Goal: Browse casually

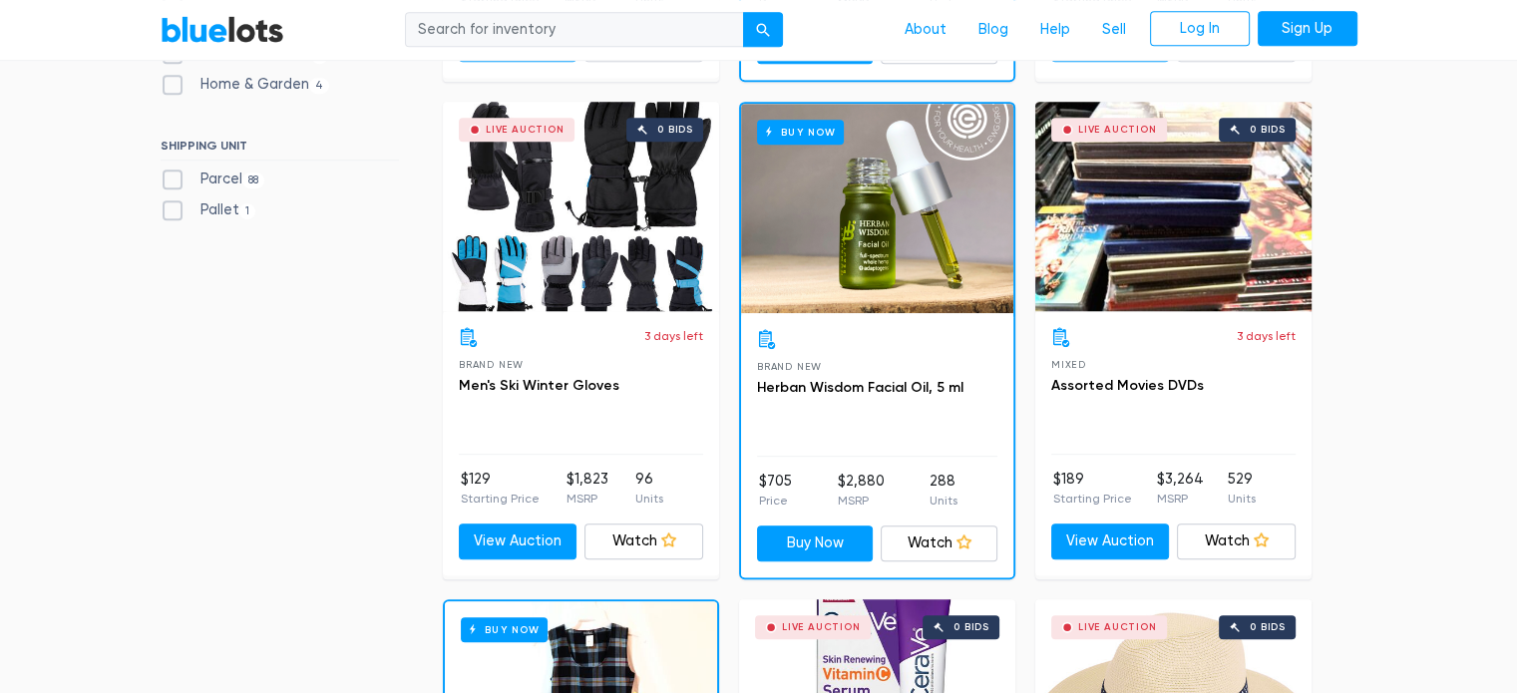
scroll to position [1066, 0]
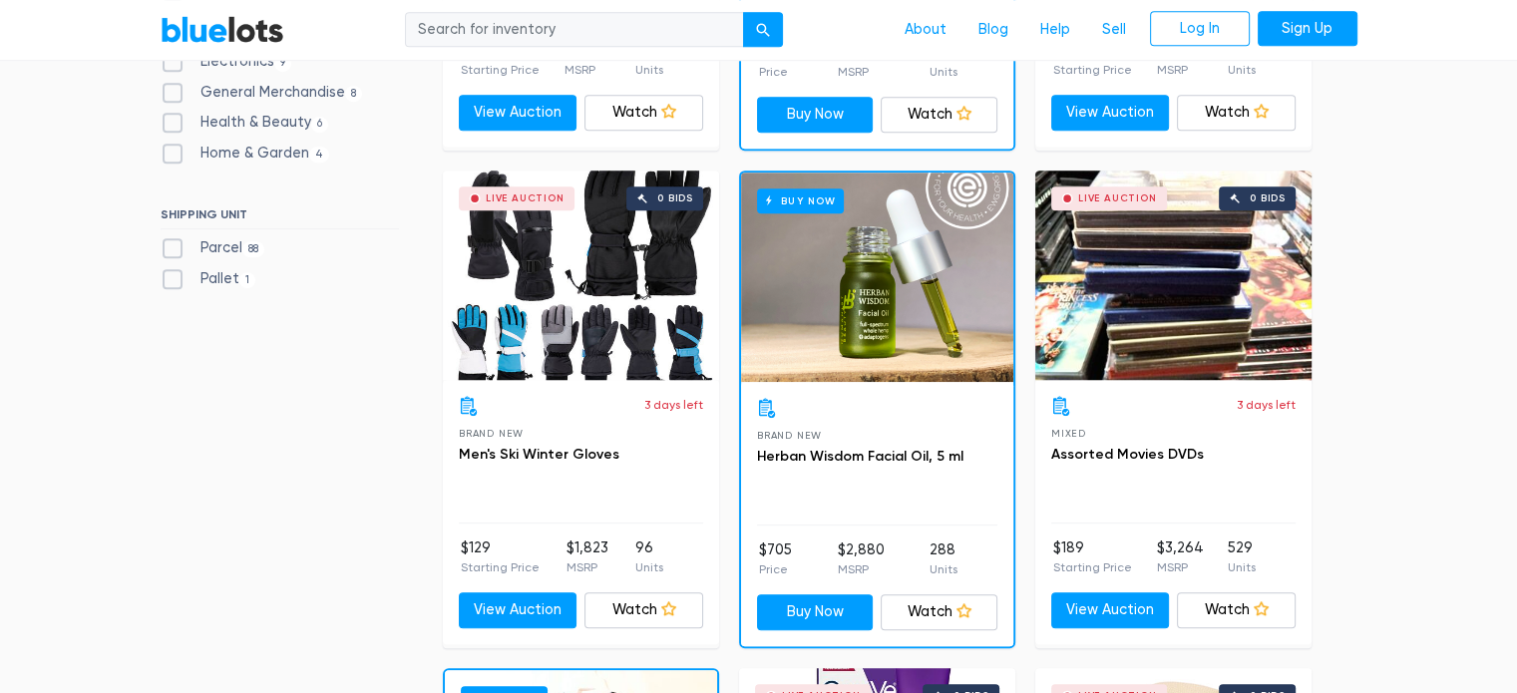
scroll to position [995, 0]
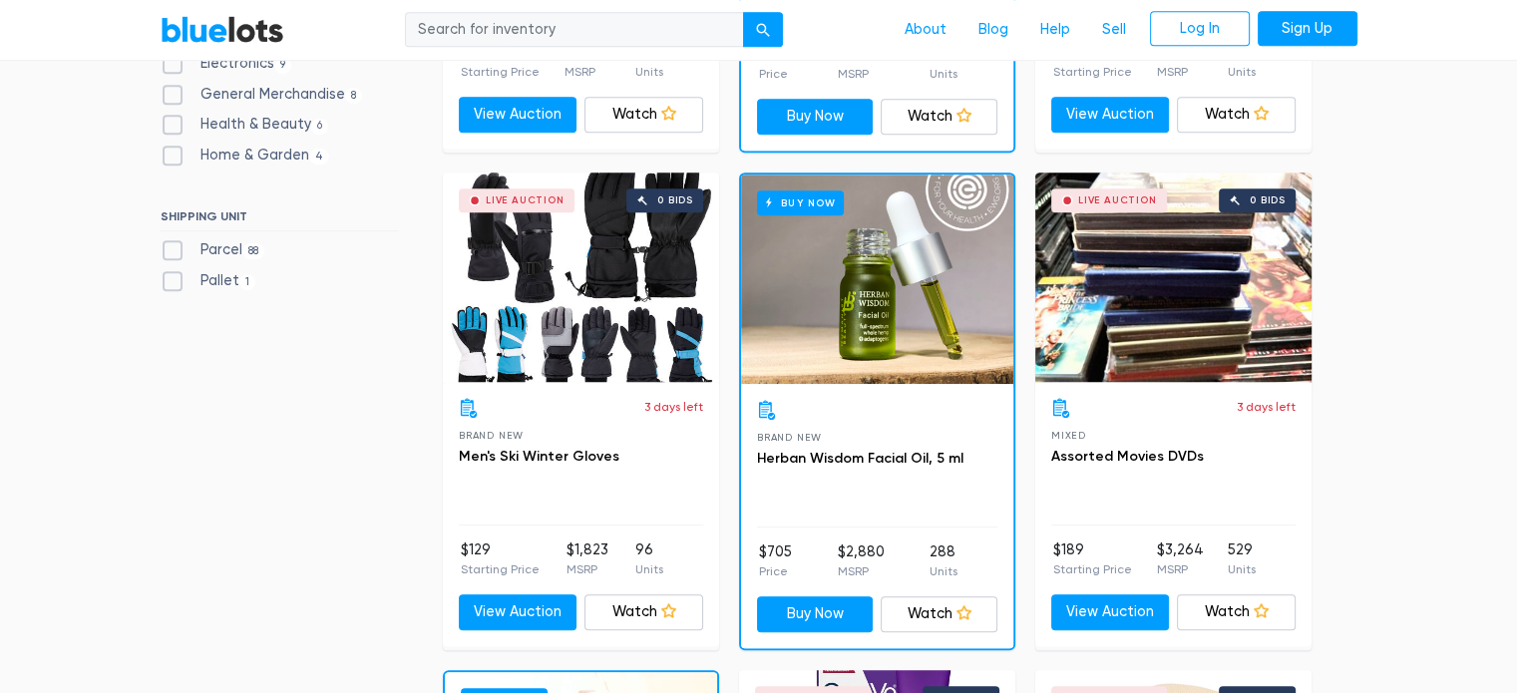
click at [1171, 338] on div "Live Auction 0 bids" at bounding box center [1173, 277] width 276 height 209
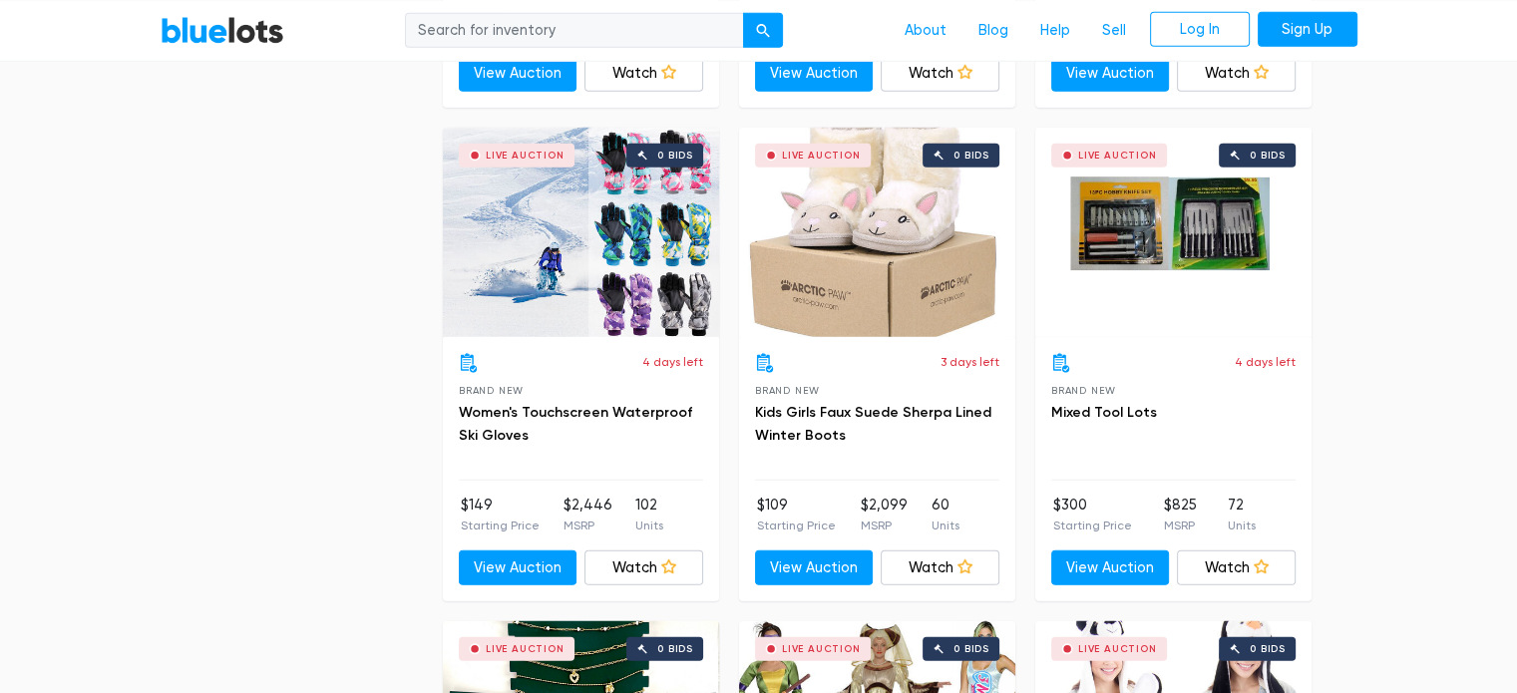
scroll to position [5498, 0]
click at [486, 455] on div "4 days left Brand New Women's Touchscreen Waterproof Ski Gloves" at bounding box center [581, 417] width 244 height 128
click at [540, 407] on link "Women's Touchscreen Waterproof Ski Gloves" at bounding box center [575, 424] width 233 height 41
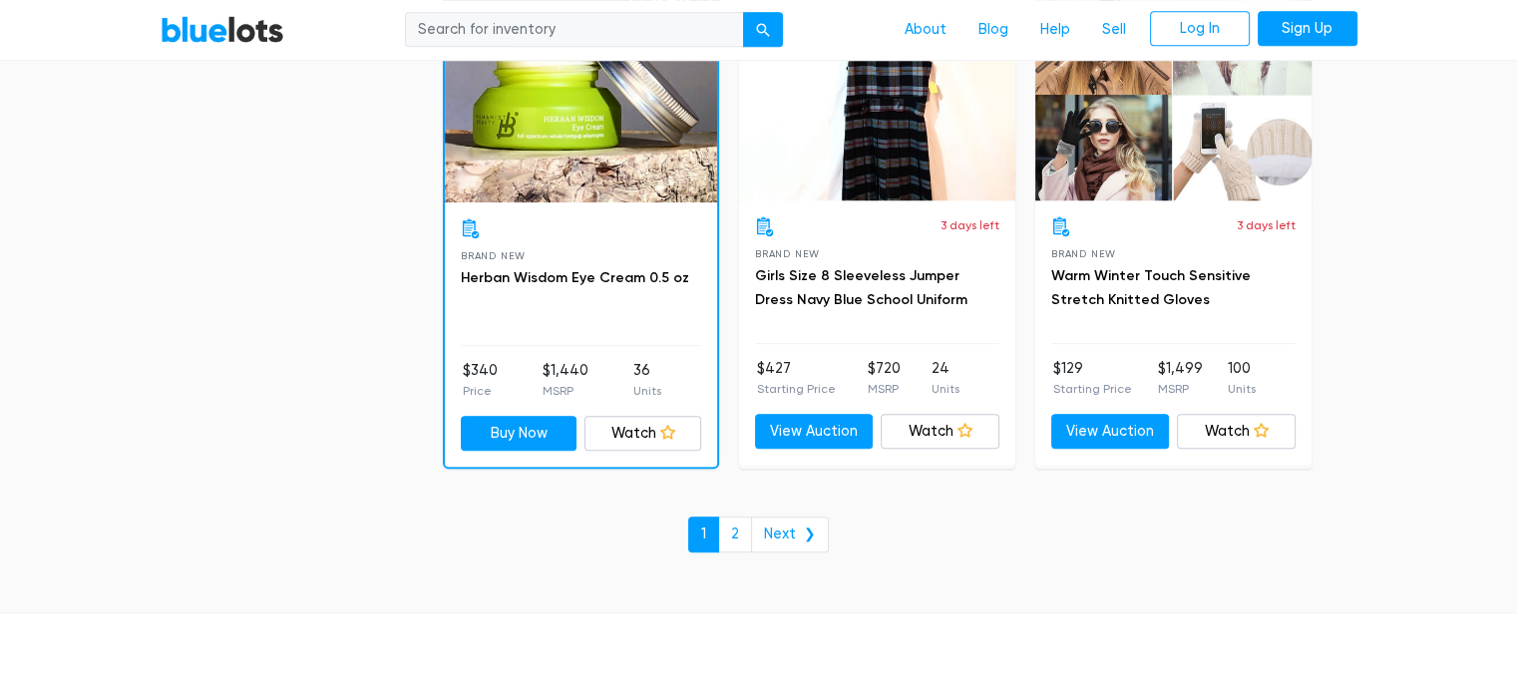
scroll to position [8610, 0]
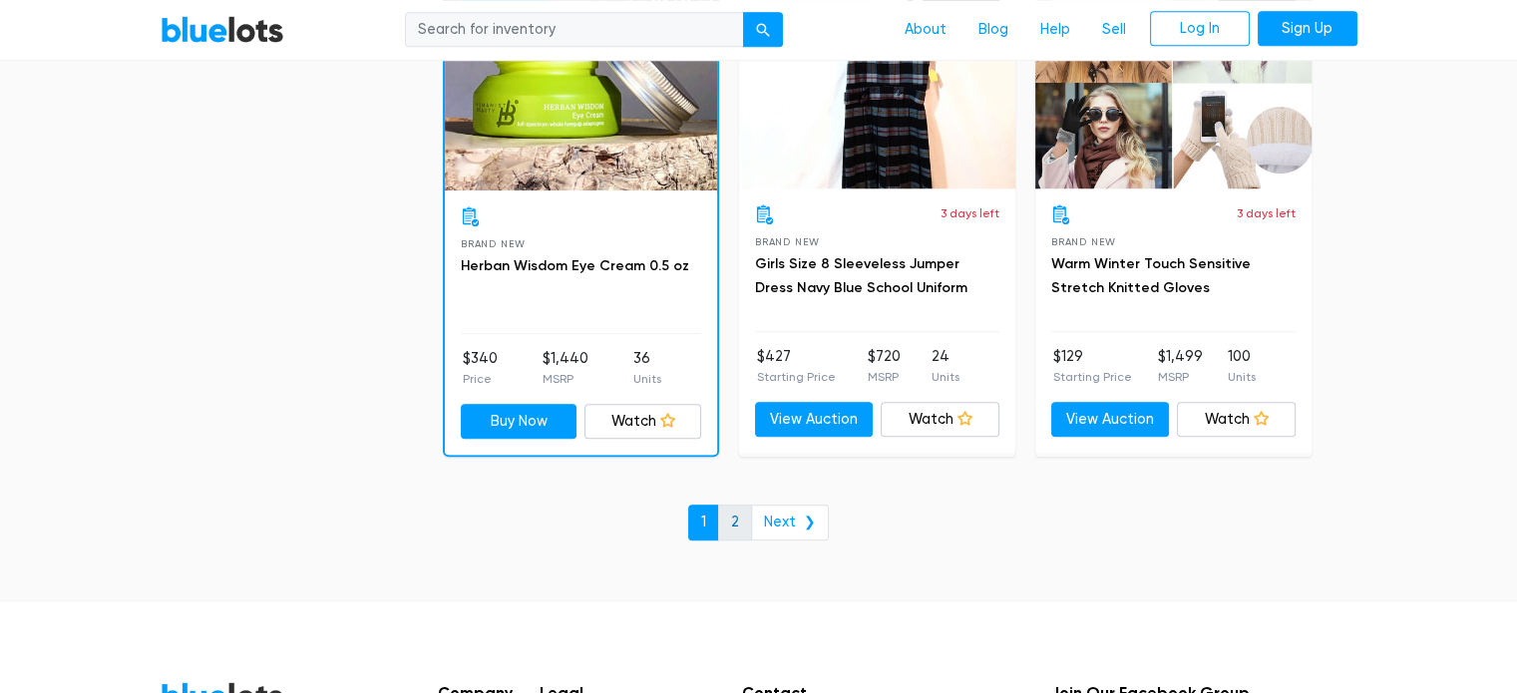
click at [738, 507] on link "2" at bounding box center [735, 523] width 34 height 36
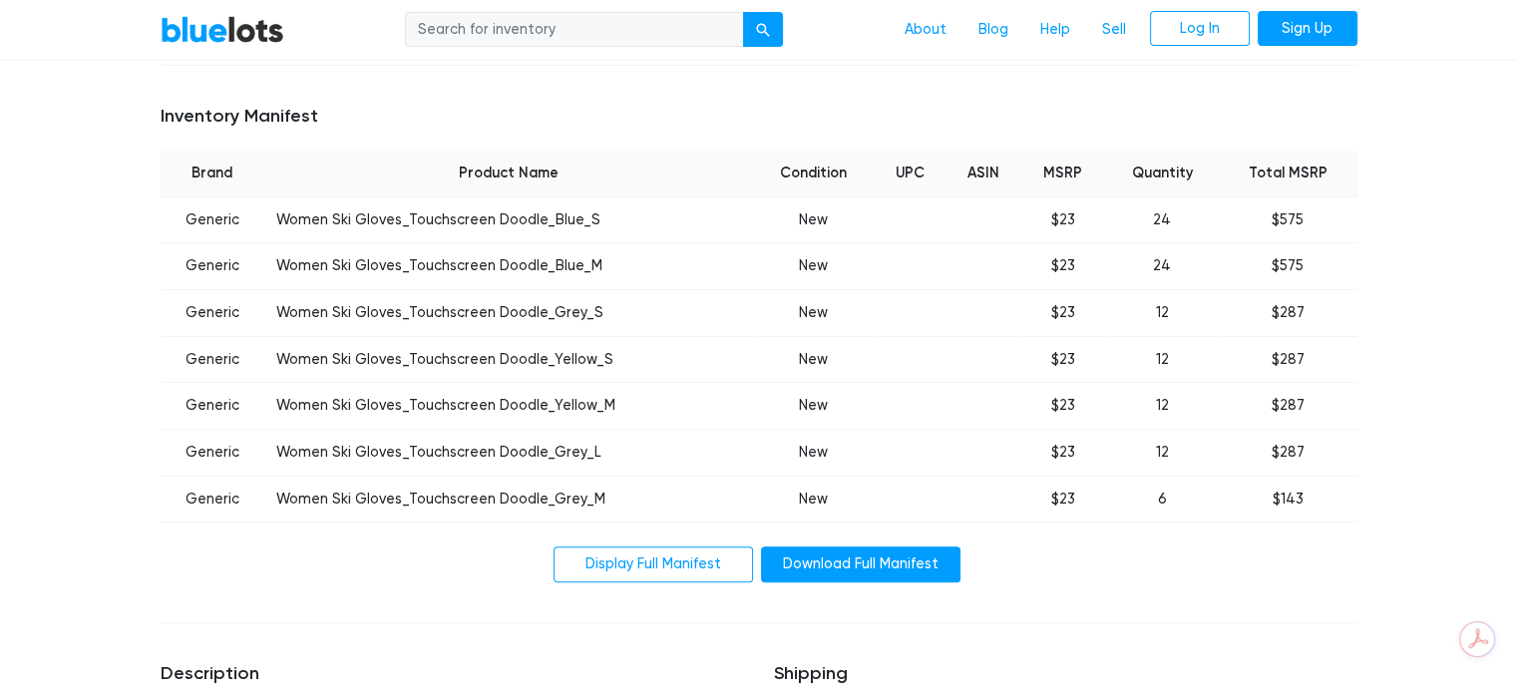
scroll to position [751, 0]
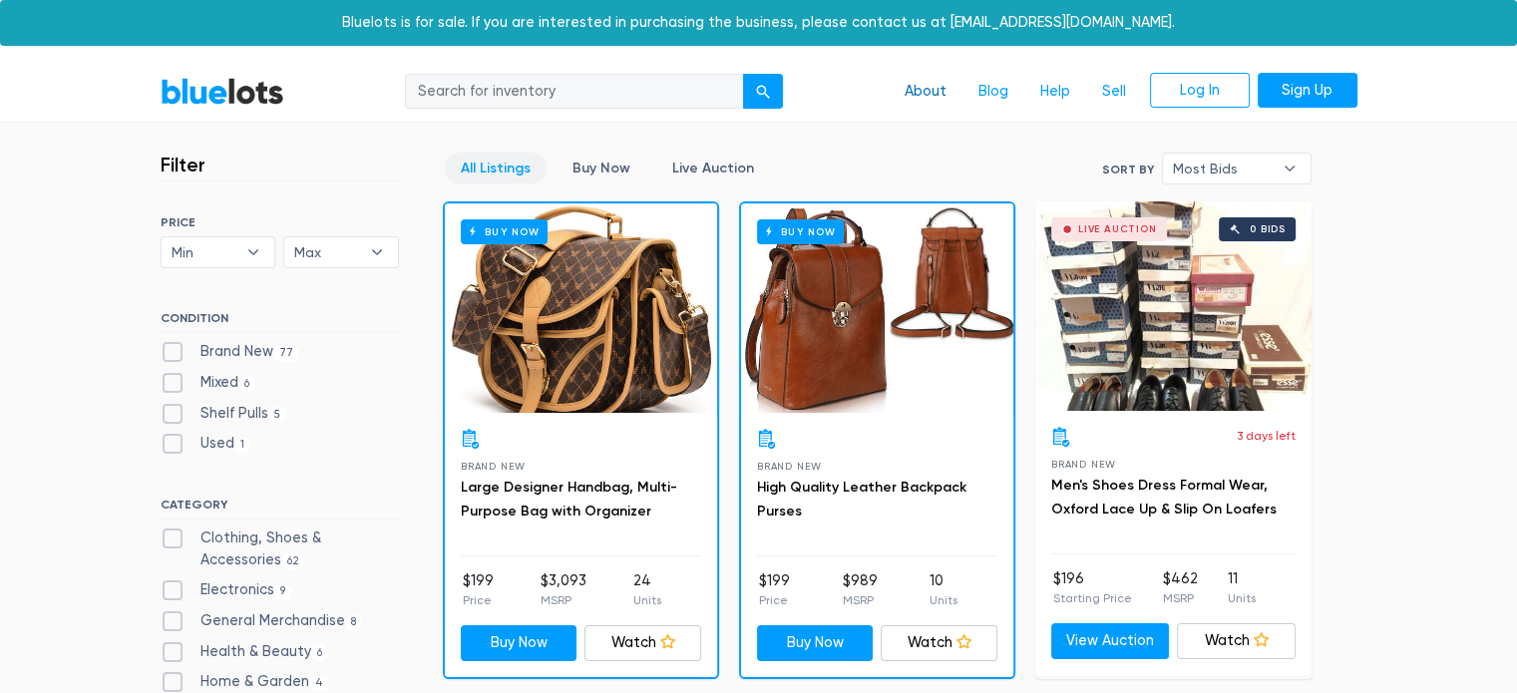
click at [915, 97] on link "About" at bounding box center [926, 92] width 74 height 38
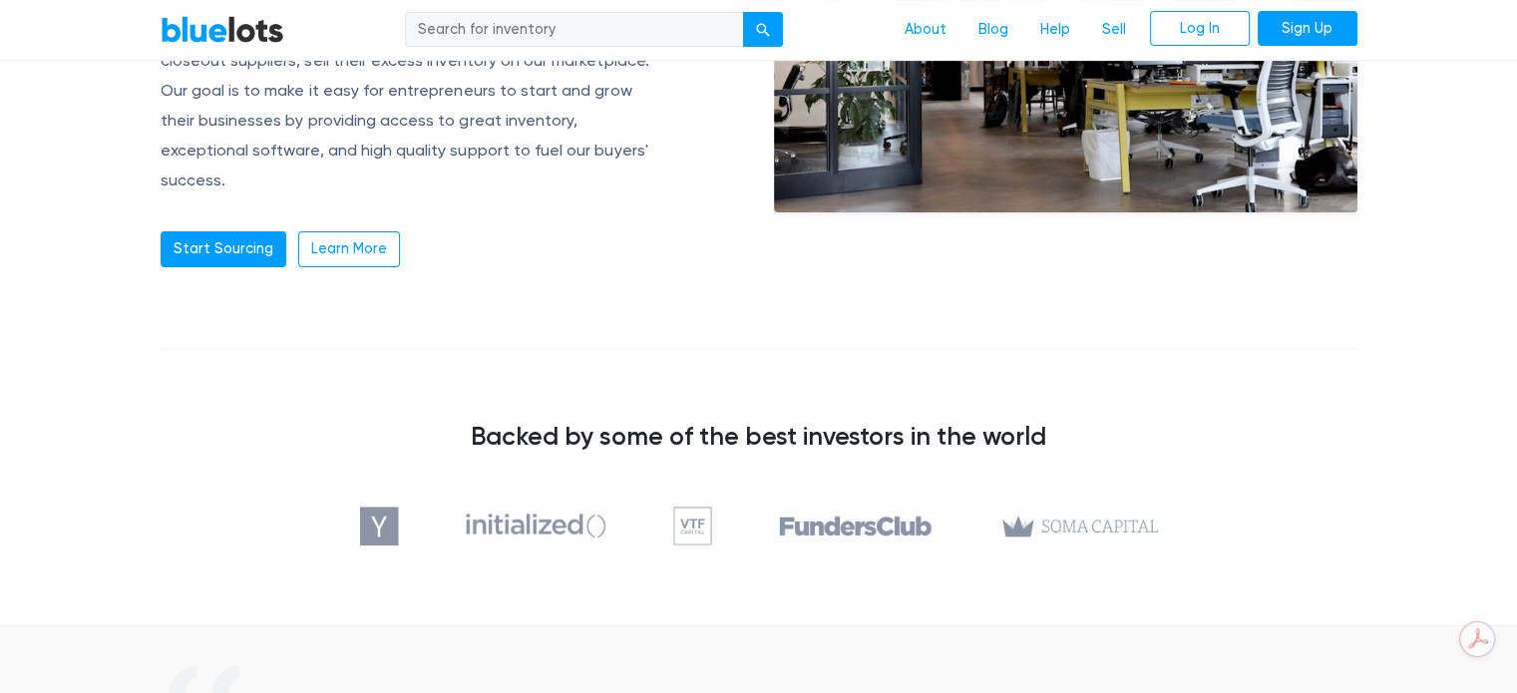
scroll to position [379, 0]
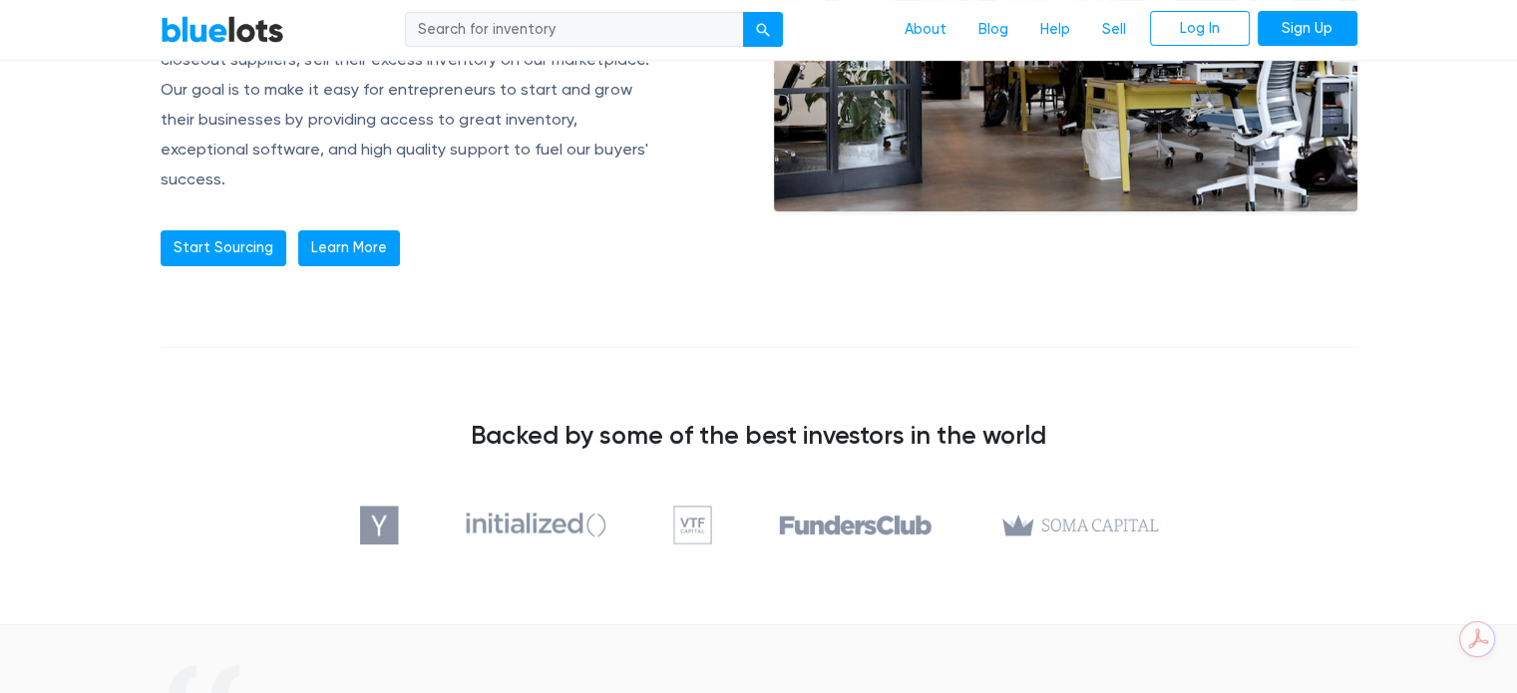
click at [352, 230] on link "Learn More" at bounding box center [349, 248] width 102 height 36
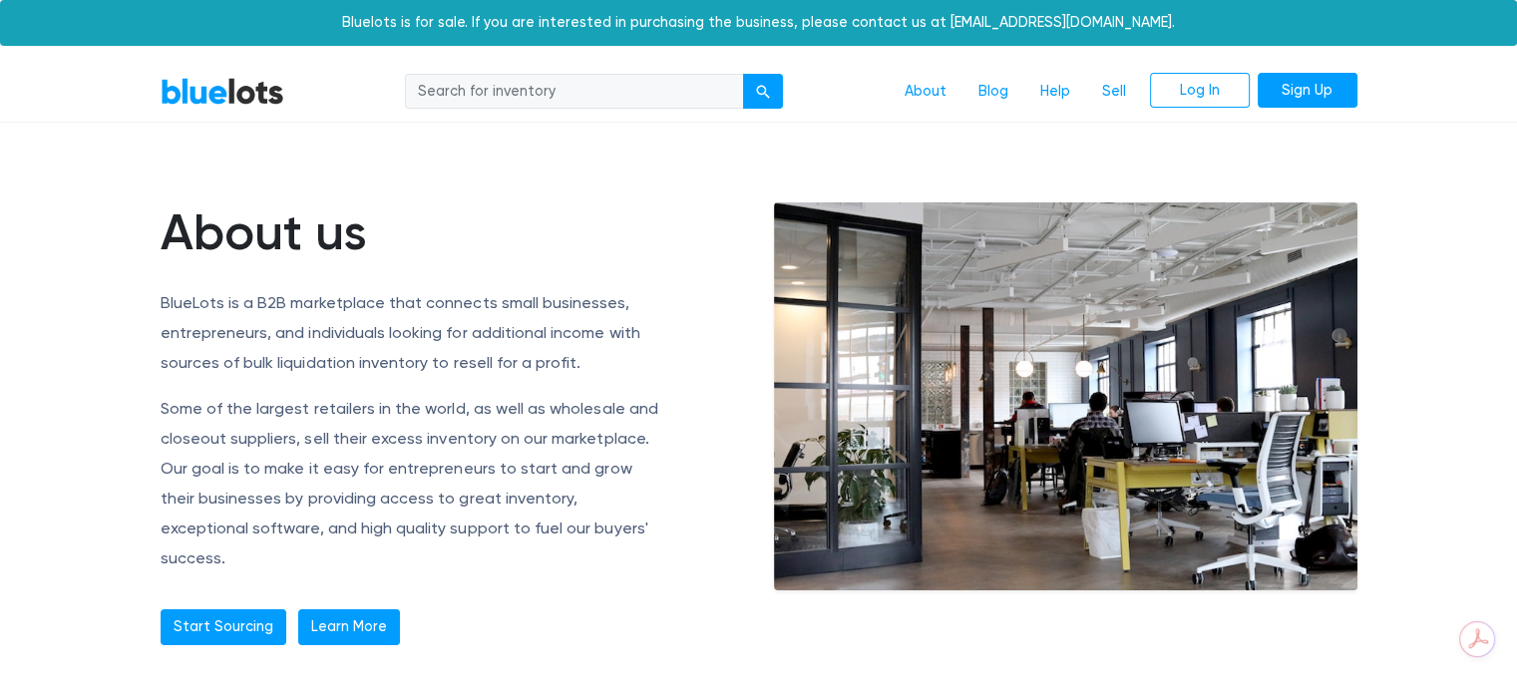
scroll to position [0, 0]
